Goal: Task Accomplishment & Management: Use online tool/utility

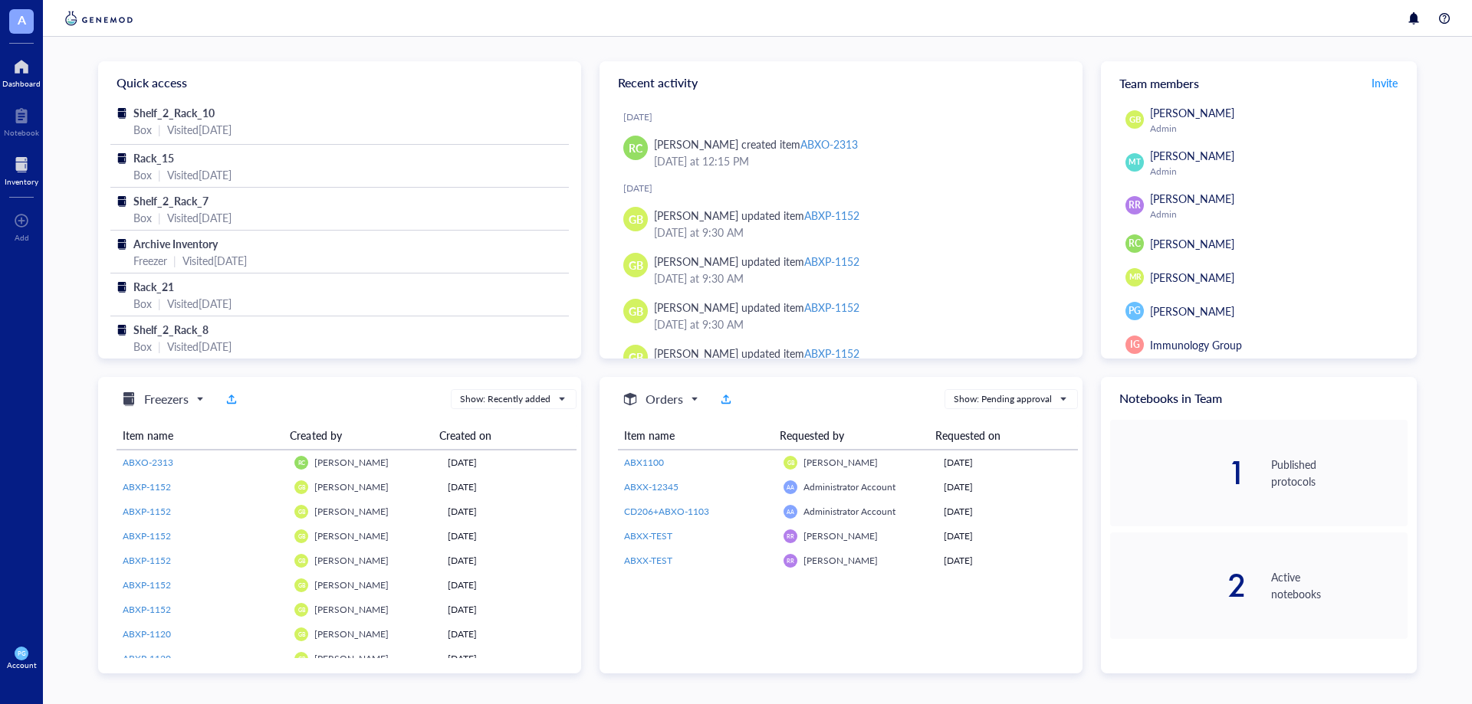
click at [23, 160] on div at bounding box center [22, 165] width 34 height 25
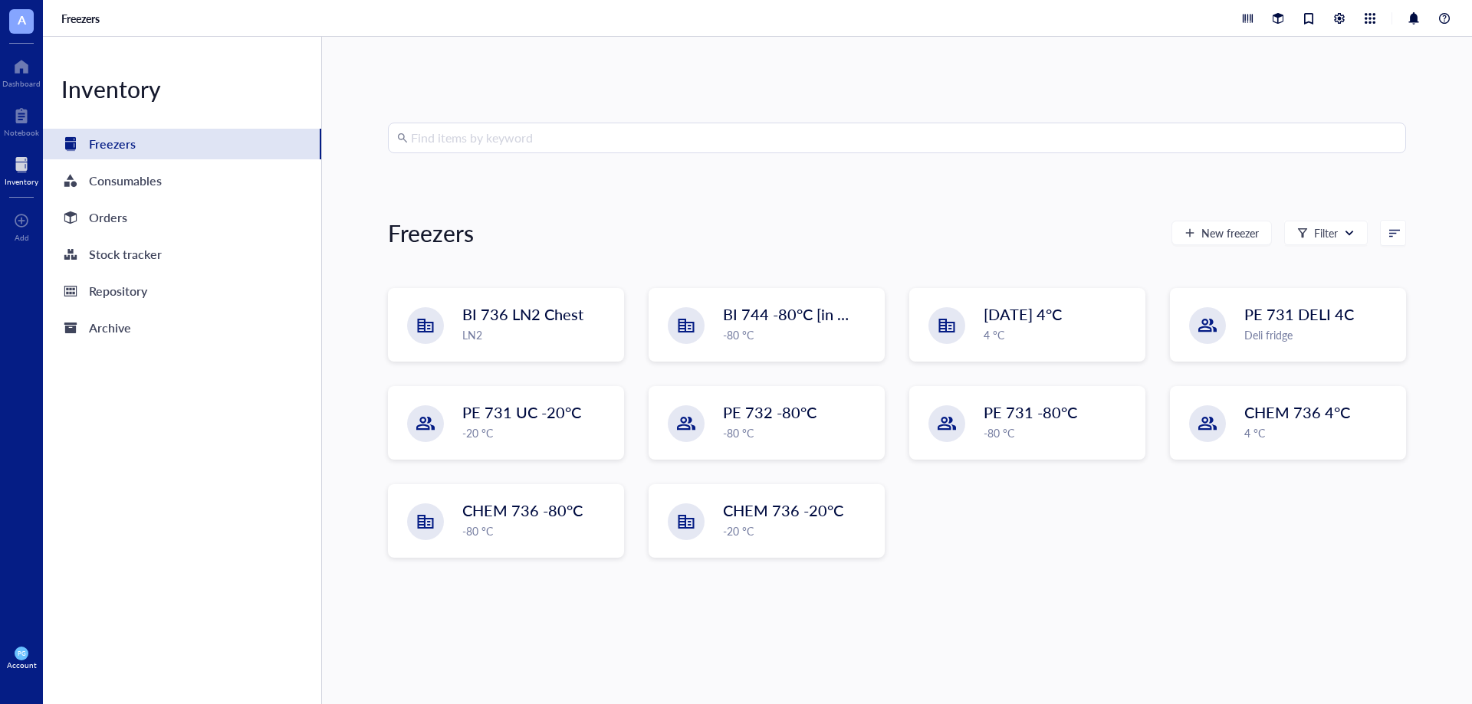
click at [523, 149] on input "search" at bounding box center [904, 137] width 986 height 29
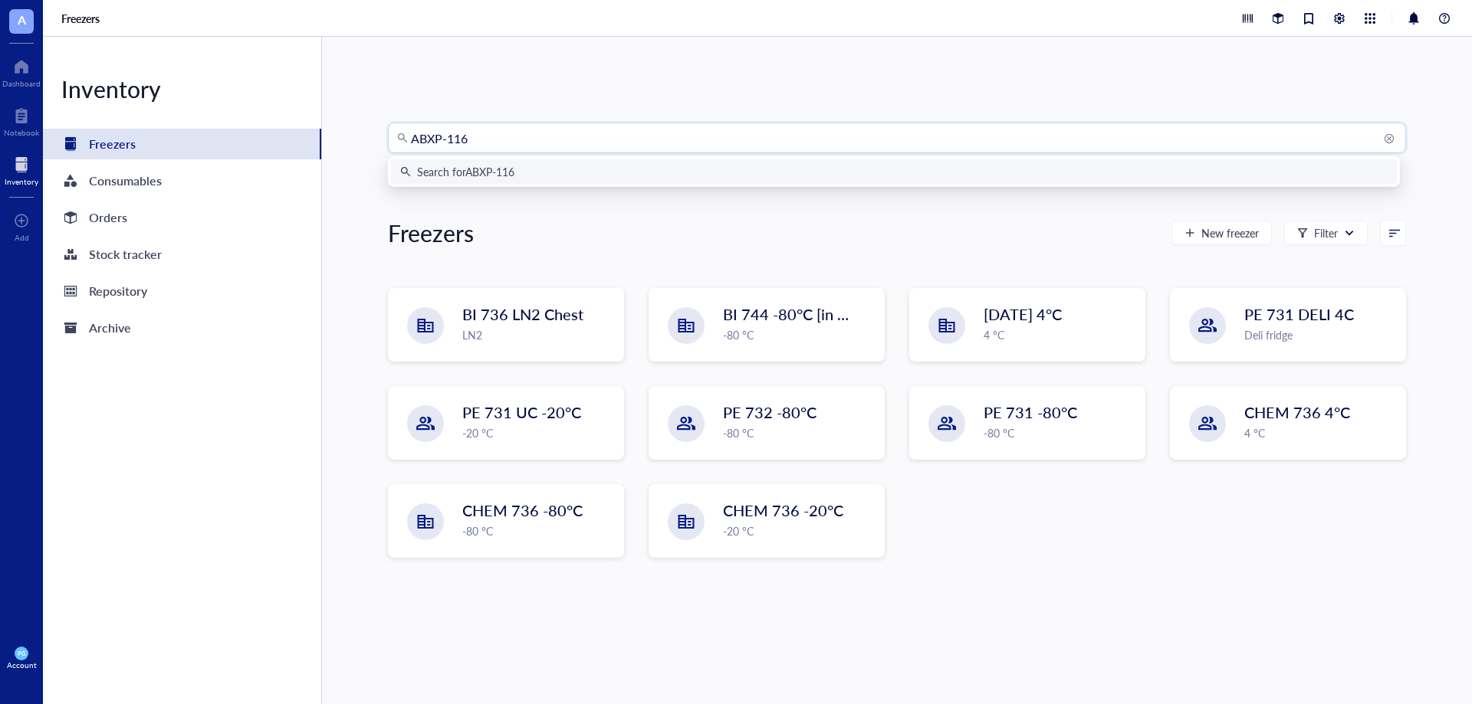
type input "ABXP-1168"
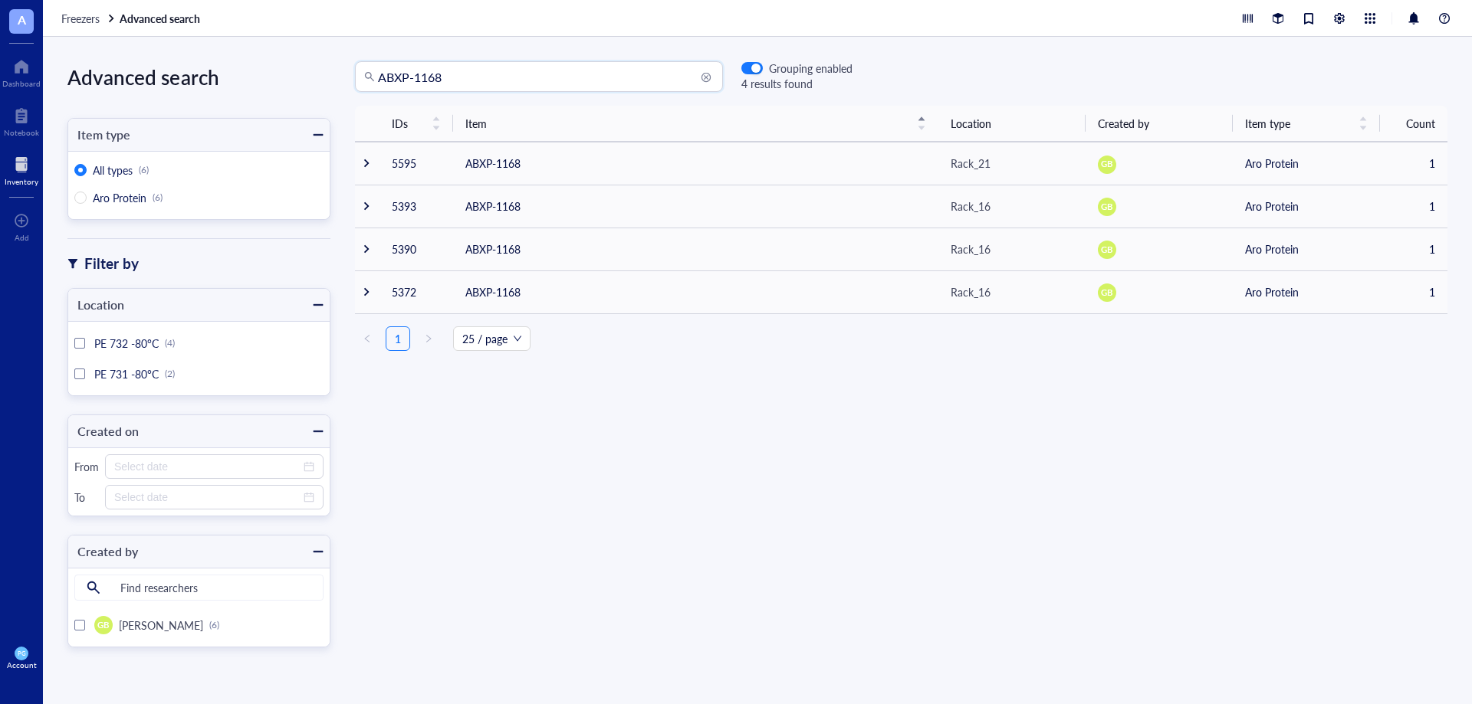
drag, startPoint x: 510, startPoint y: 87, endPoint x: 335, endPoint y: 79, distance: 175.7
click at [336, 79] on div "ABXP-1168 ABXP-1168 Grouping enabled 4 results found" at bounding box center [591, 76] width 522 height 31
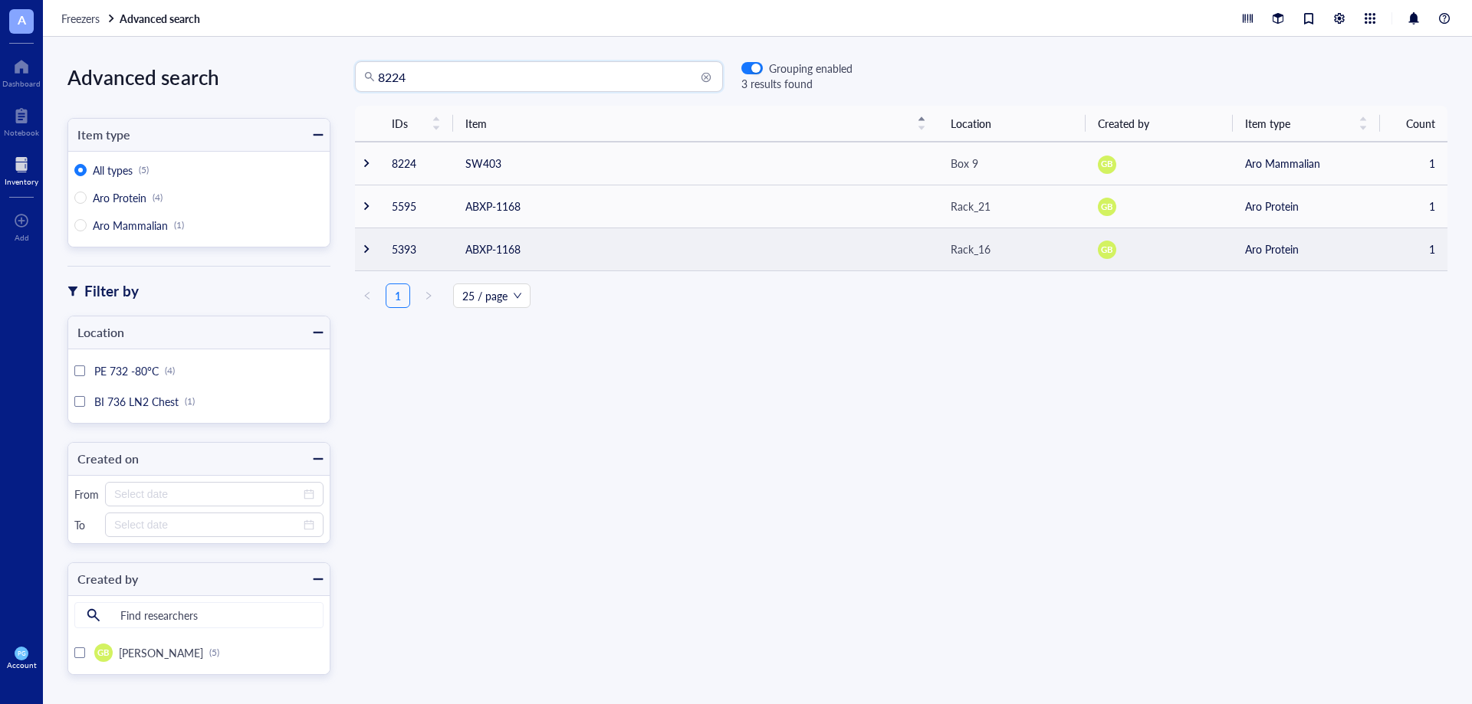
click at [363, 244] on div at bounding box center [366, 249] width 11 height 11
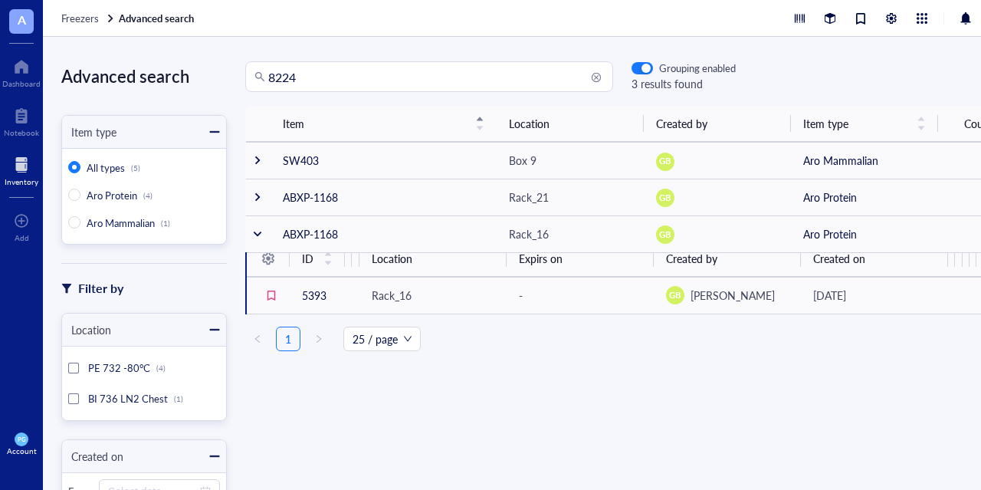
click at [405, 74] on input "8224" at bounding box center [436, 76] width 336 height 29
type input "8"
type input "ABXP-1168"
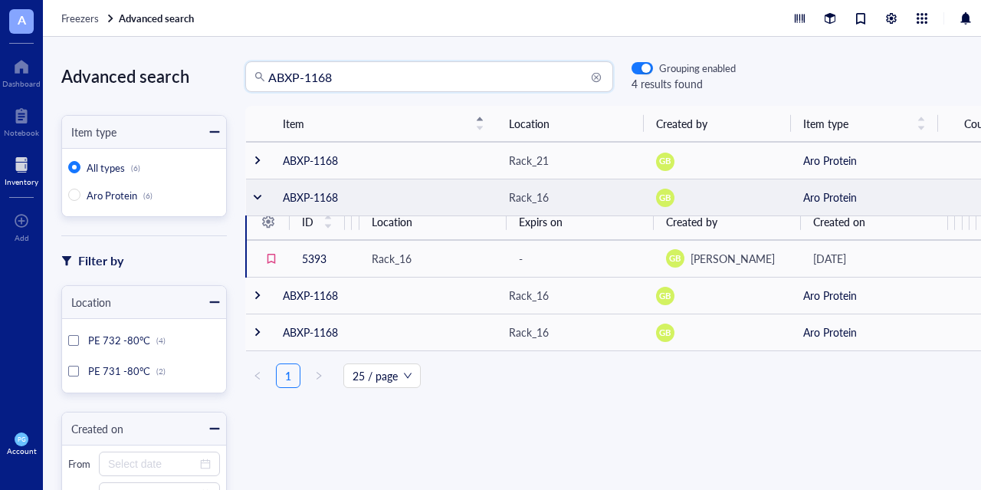
click at [284, 195] on td "ABXP-1168" at bounding box center [384, 197] width 226 height 37
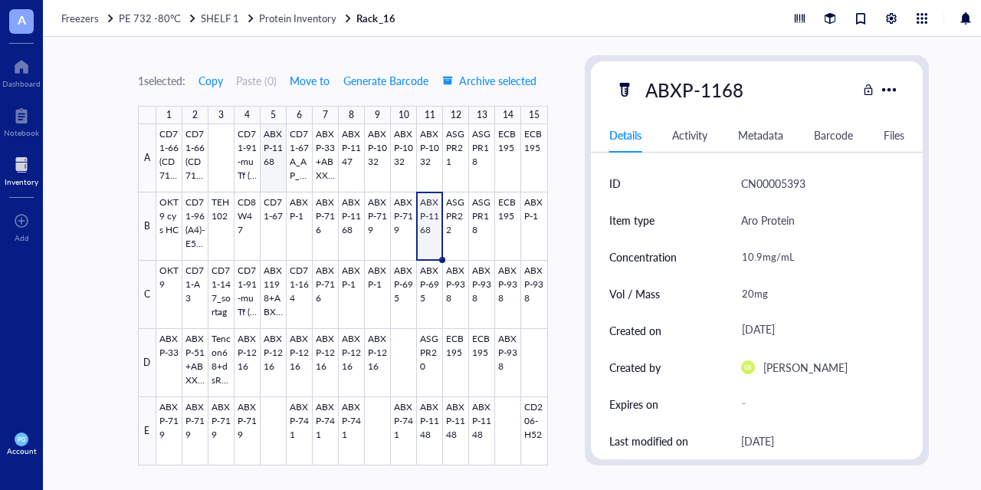
click at [274, 159] on div at bounding box center [352, 294] width 392 height 341
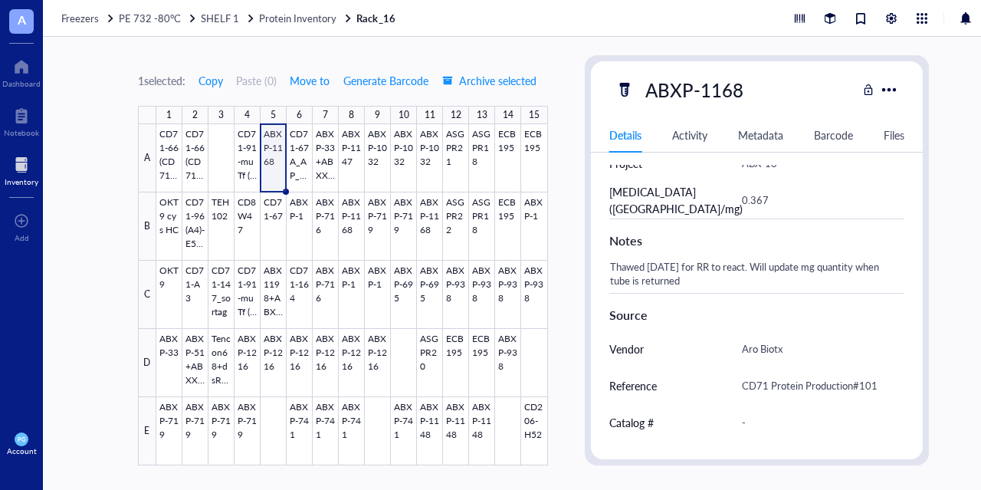
scroll to position [593, 0]
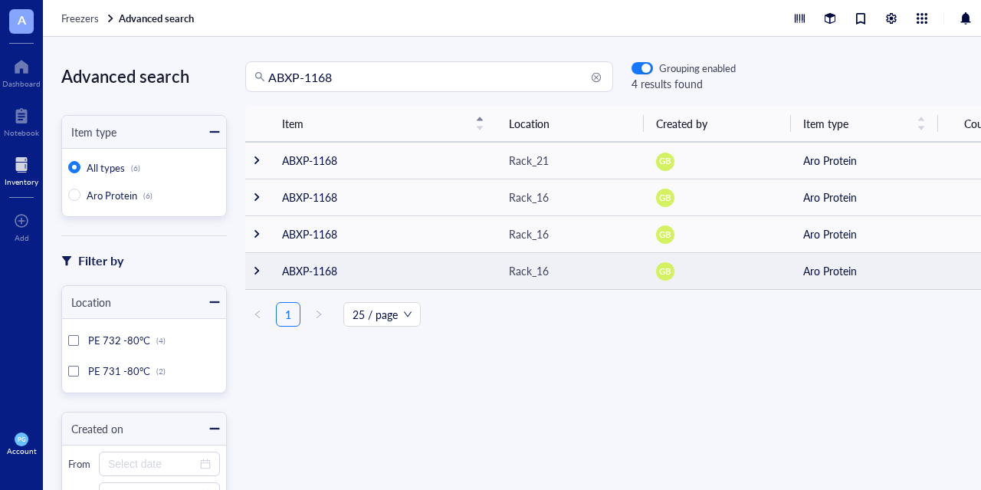
click at [255, 267] on div at bounding box center [256, 270] width 11 height 11
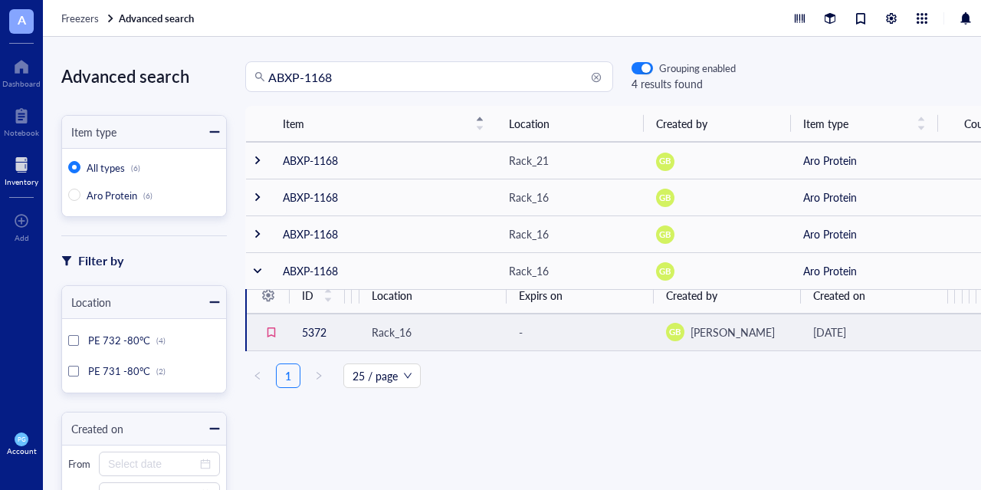
click at [311, 330] on td "5372" at bounding box center [317, 331] width 55 height 37
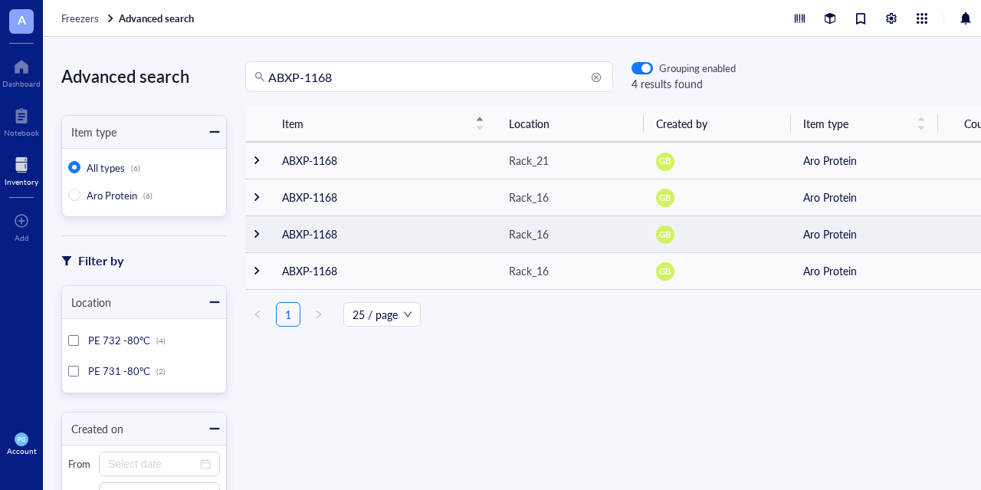
click at [289, 238] on td "ABXP-1168" at bounding box center [383, 233] width 227 height 37
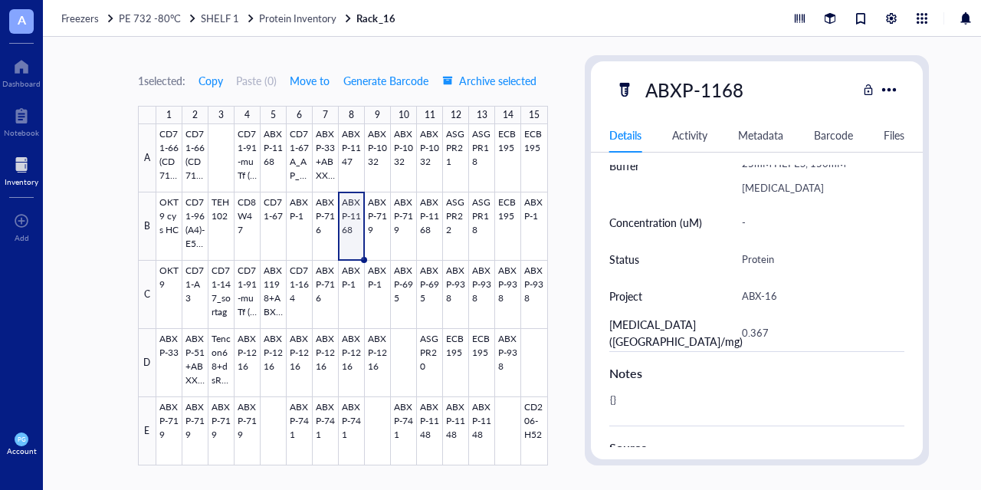
scroll to position [537, 0]
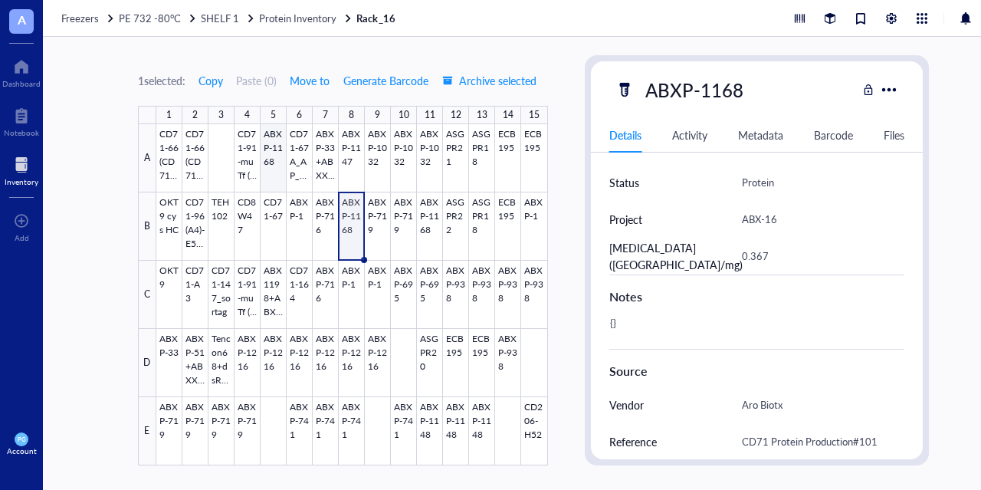
click at [271, 155] on div at bounding box center [352, 294] width 392 height 341
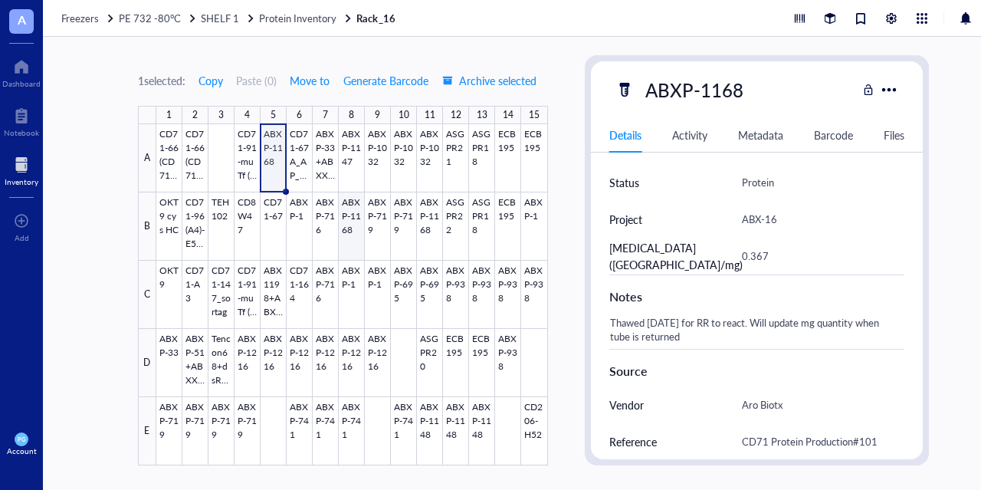
click at [353, 231] on div at bounding box center [352, 294] width 392 height 341
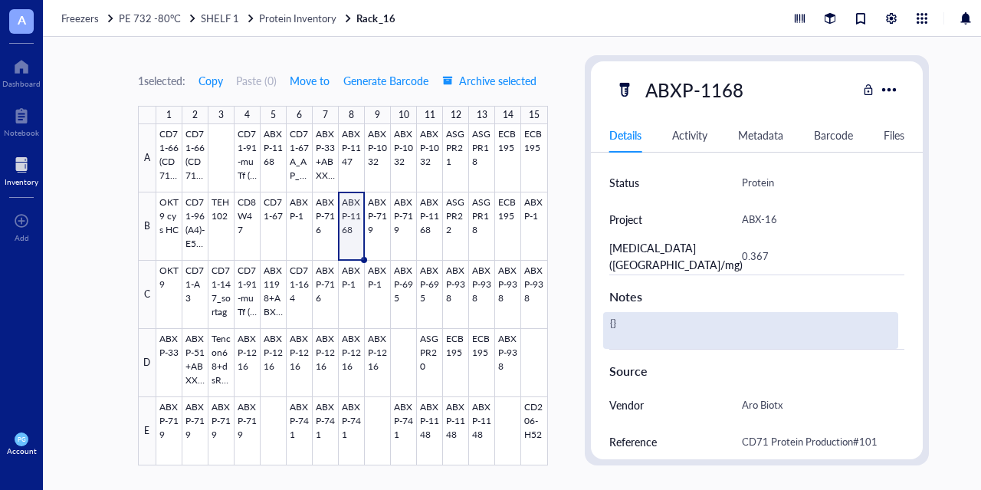
click at [627, 317] on div "{}" at bounding box center [751, 330] width 296 height 37
type textarea "{"
type textarea "Thawed [DATE] for RR"
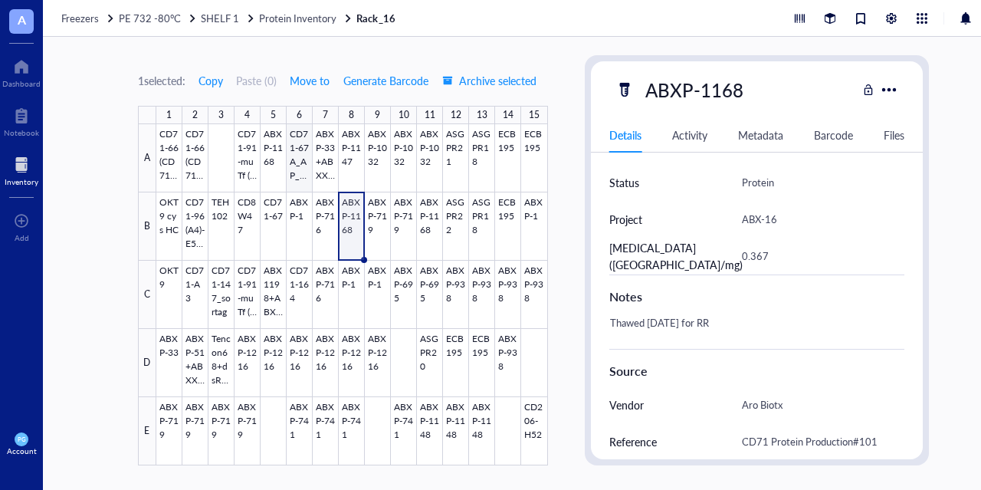
click at [300, 156] on div at bounding box center [352, 294] width 392 height 341
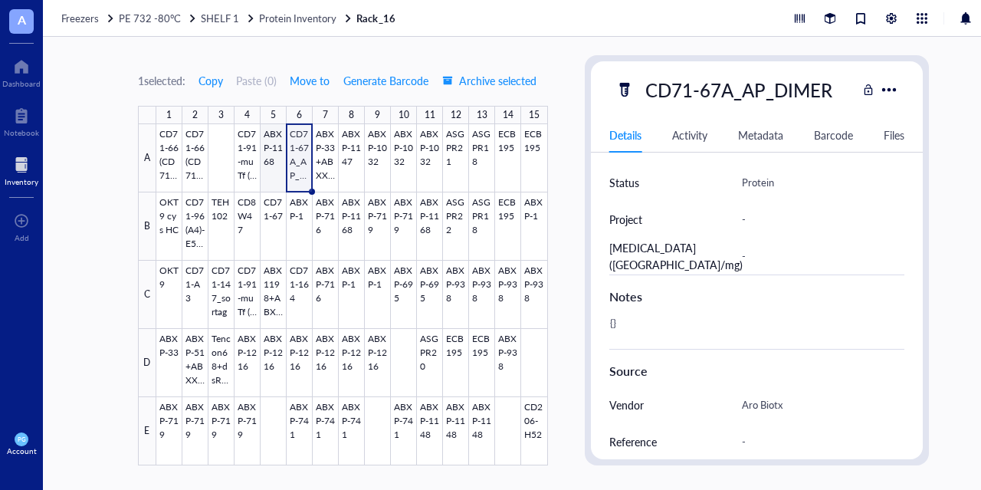
click at [274, 155] on div at bounding box center [352, 294] width 392 height 341
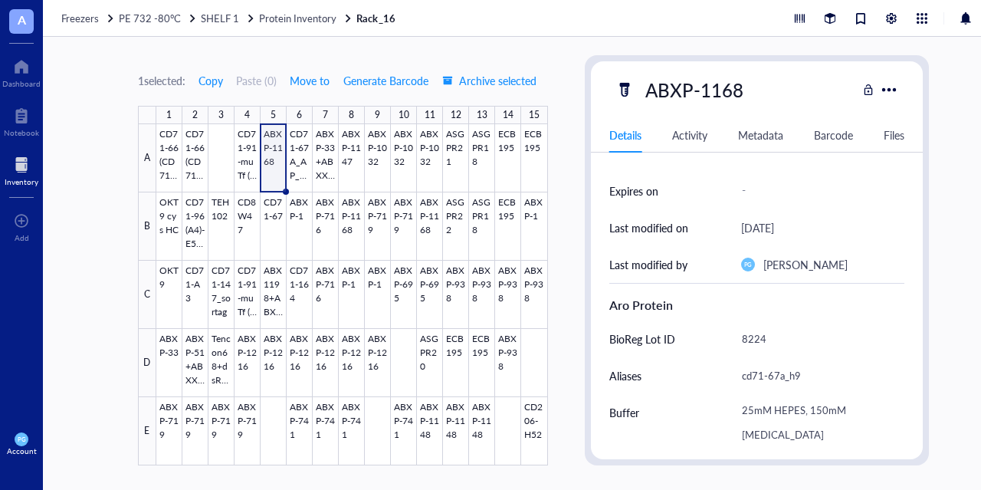
scroll to position [77, 0]
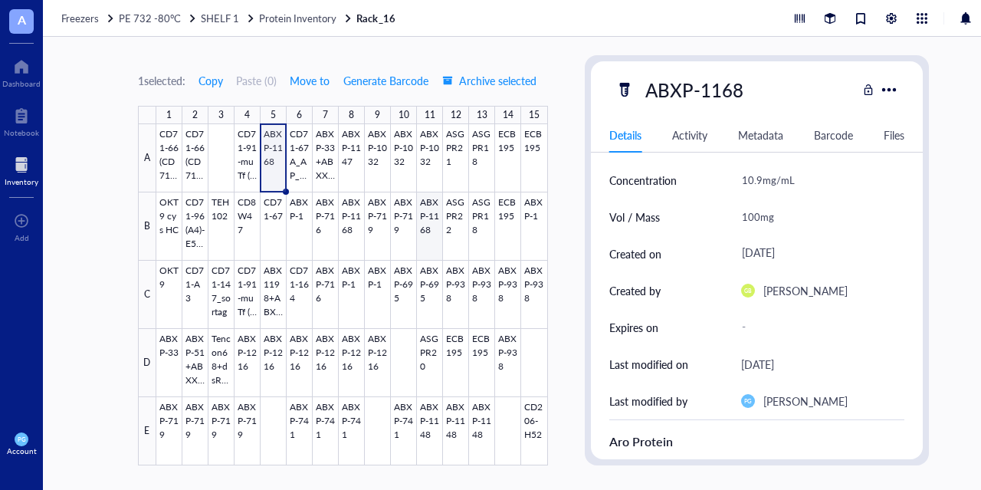
click at [430, 228] on div at bounding box center [352, 294] width 392 height 341
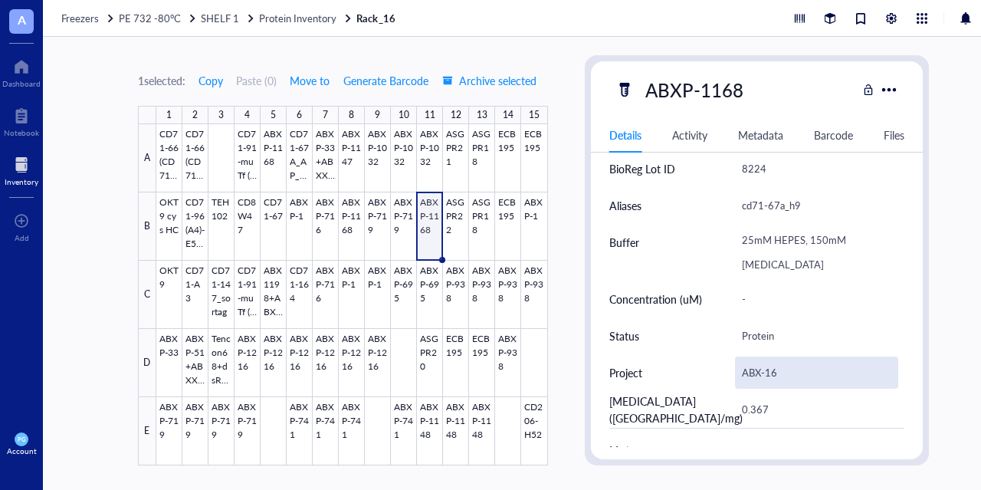
scroll to position [537, 0]
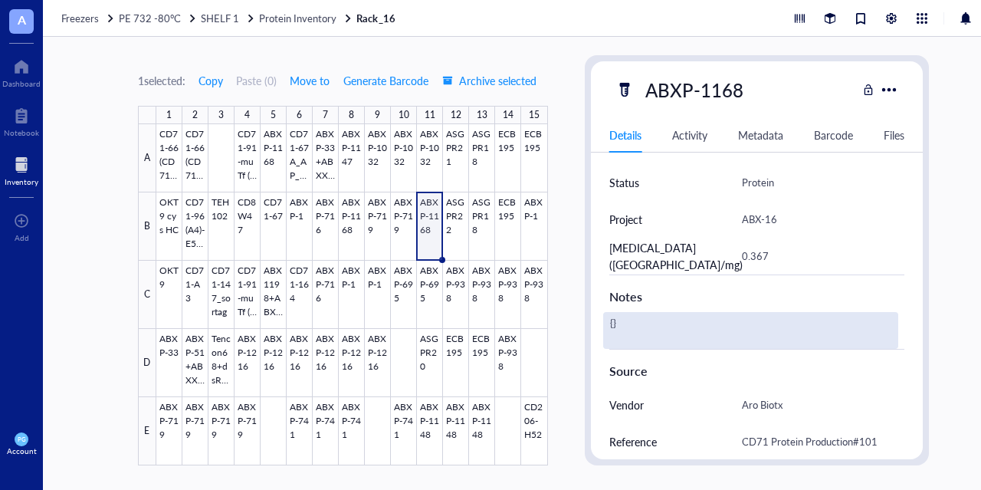
click at [674, 318] on div "{}" at bounding box center [751, 330] width 296 height 37
click at [674, 318] on textarea "{}" at bounding box center [653, 330] width 98 height 34
type textarea "{"
type textarea "Thawed [DATE] for RR"
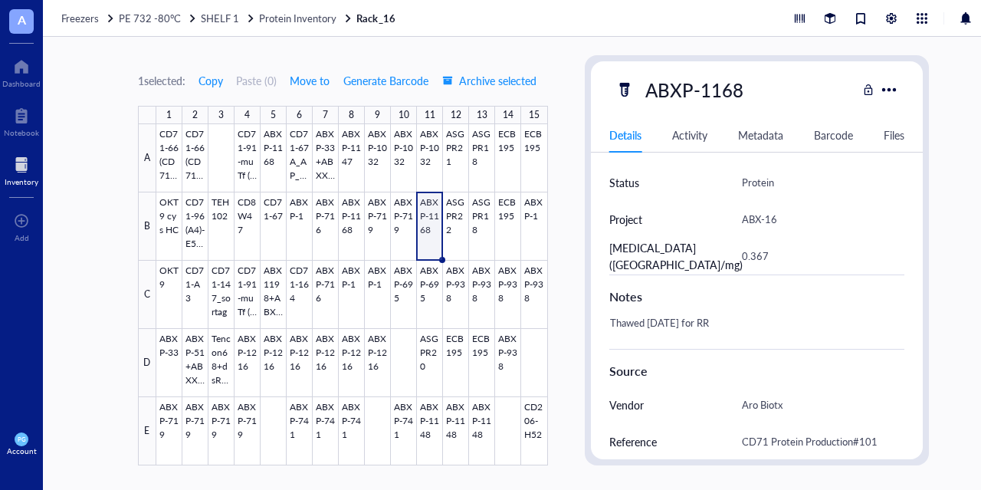
click at [92, 208] on div "1 selected: Copy Paste ( 0 ) Move to Generate Barcode Archive selected 1 2 3 4 …" at bounding box center [533, 263] width 981 height 453
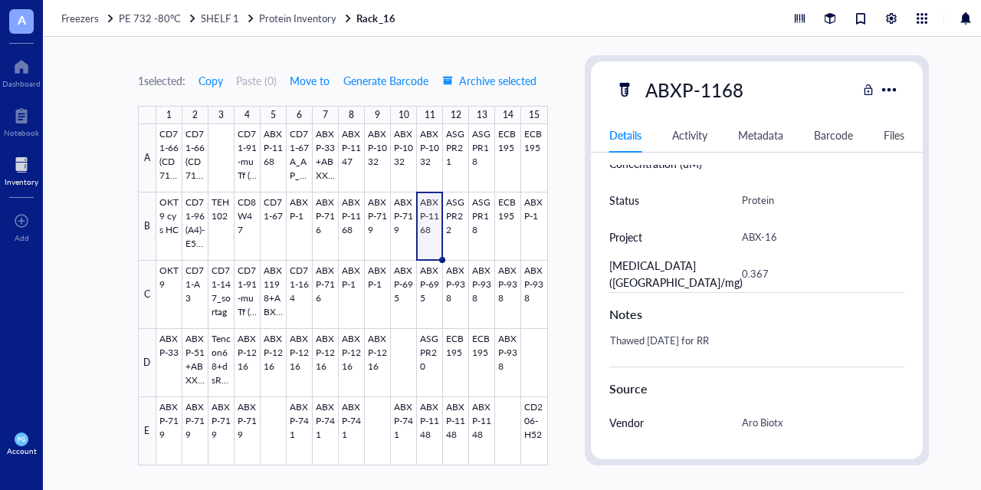
scroll to position [541, 0]
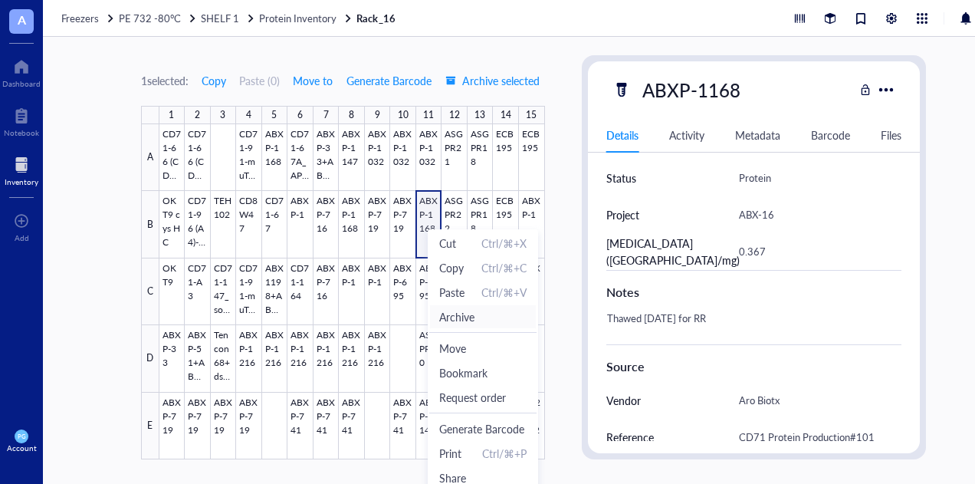
click at [475, 314] on span "Archive" at bounding box center [482, 316] width 87 height 17
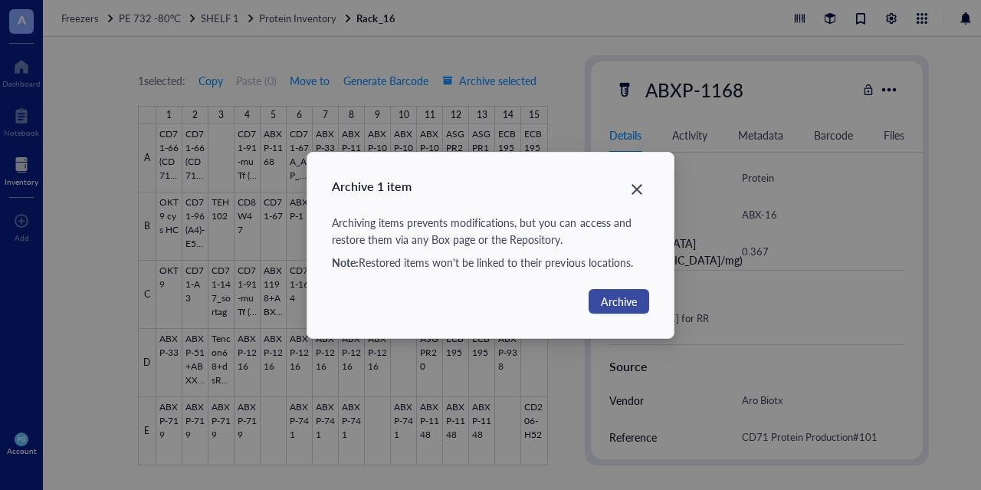
click at [622, 303] on span "Archive" at bounding box center [619, 301] width 36 height 17
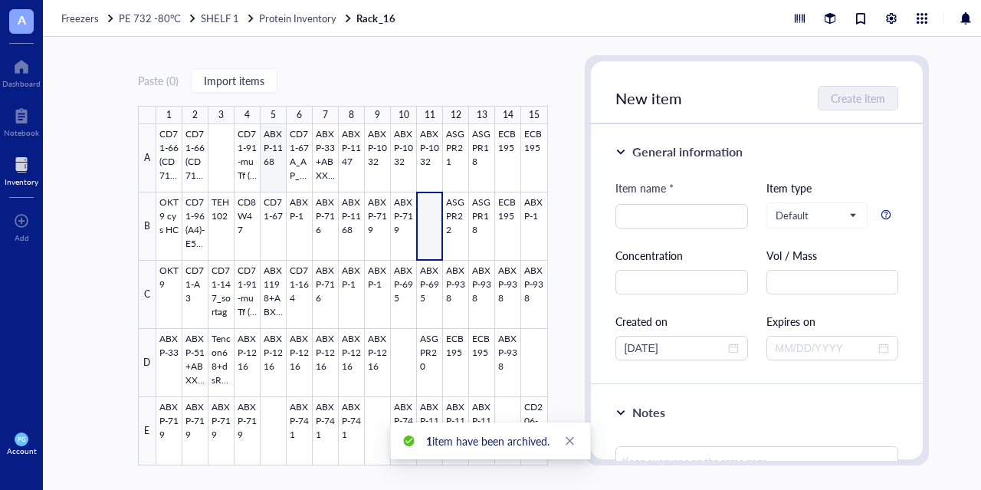
click at [274, 162] on div at bounding box center [352, 294] width 392 height 341
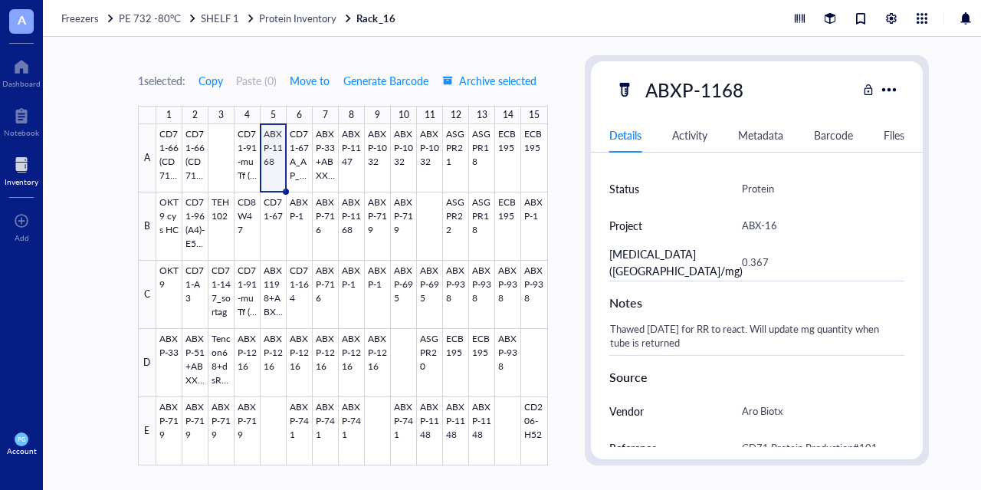
scroll to position [537, 0]
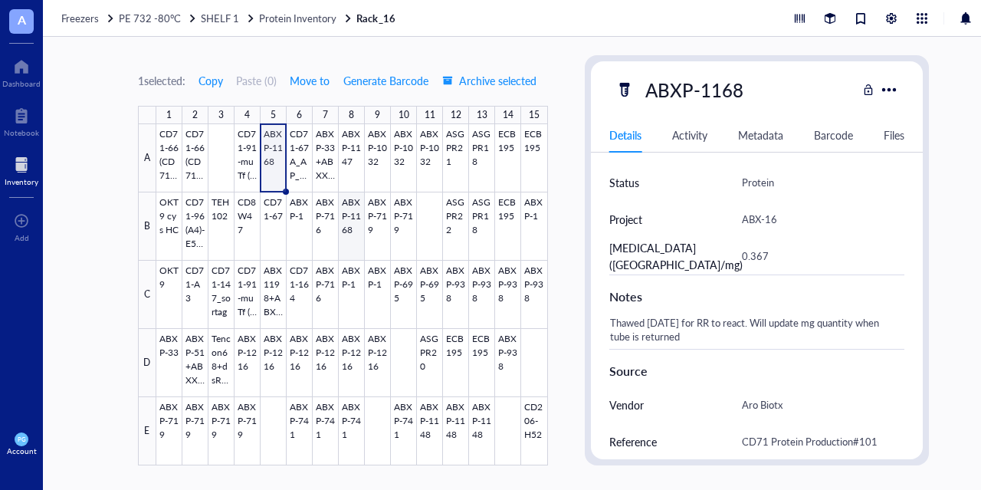
click at [345, 237] on div at bounding box center [352, 294] width 392 height 341
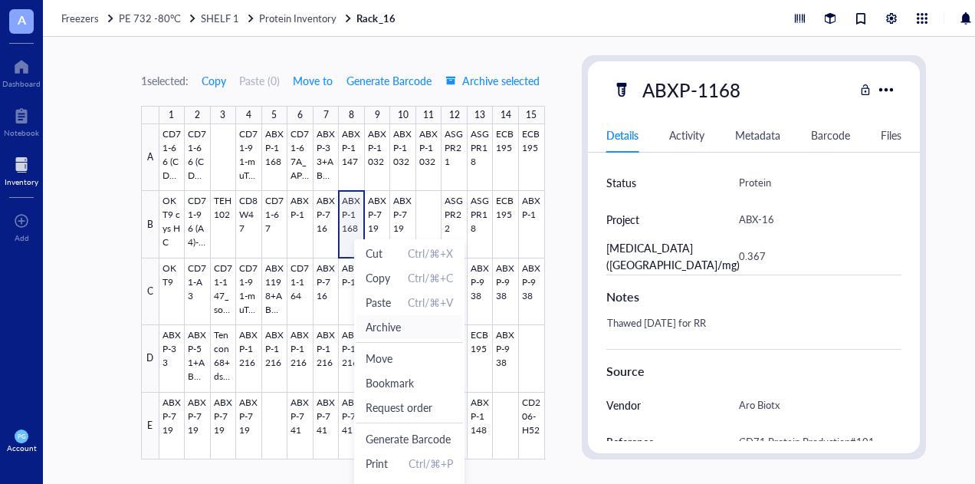
click at [403, 329] on span "Archive" at bounding box center [409, 326] width 87 height 17
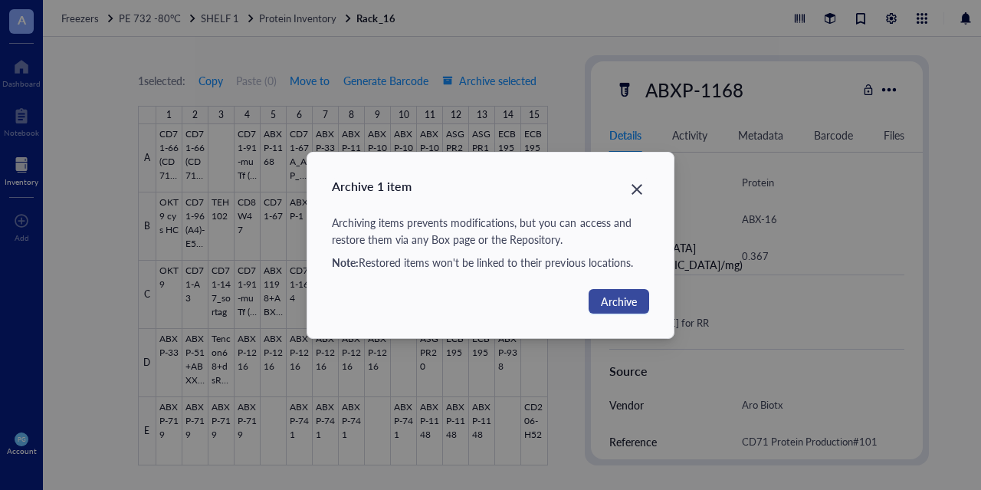
click at [609, 297] on span "Archive" at bounding box center [619, 301] width 36 height 17
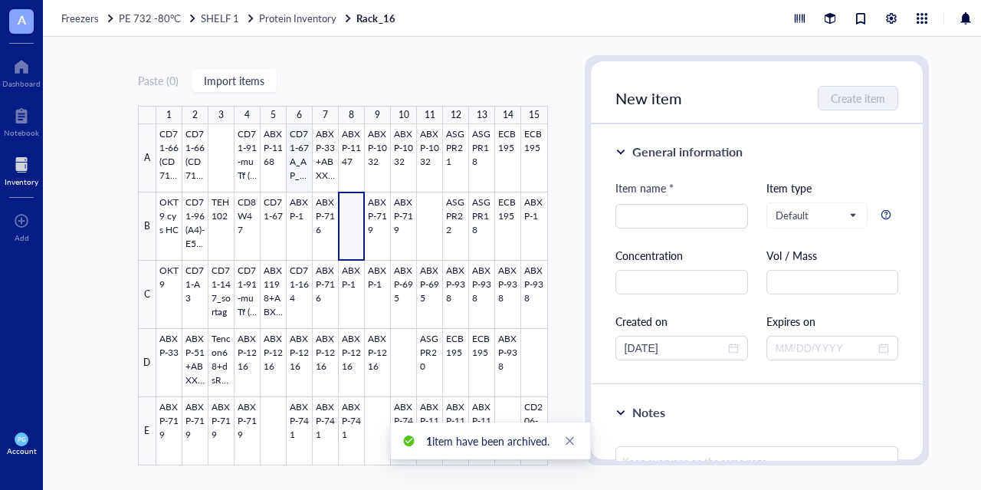
click at [293, 153] on div at bounding box center [352, 294] width 392 height 341
